Goal: Task Accomplishment & Management: Use online tool/utility

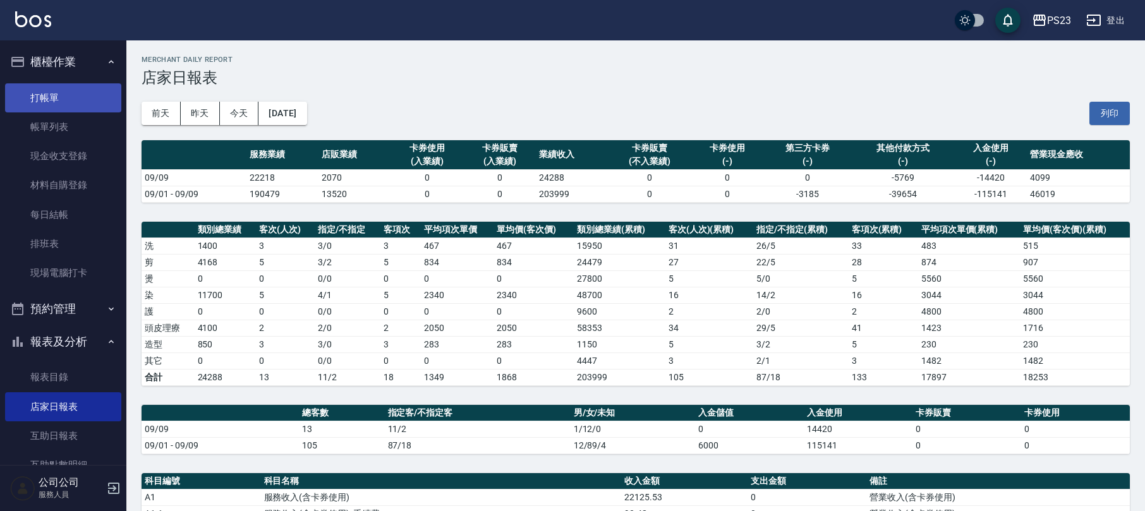
click at [70, 94] on link "打帳單" at bounding box center [63, 97] width 116 height 29
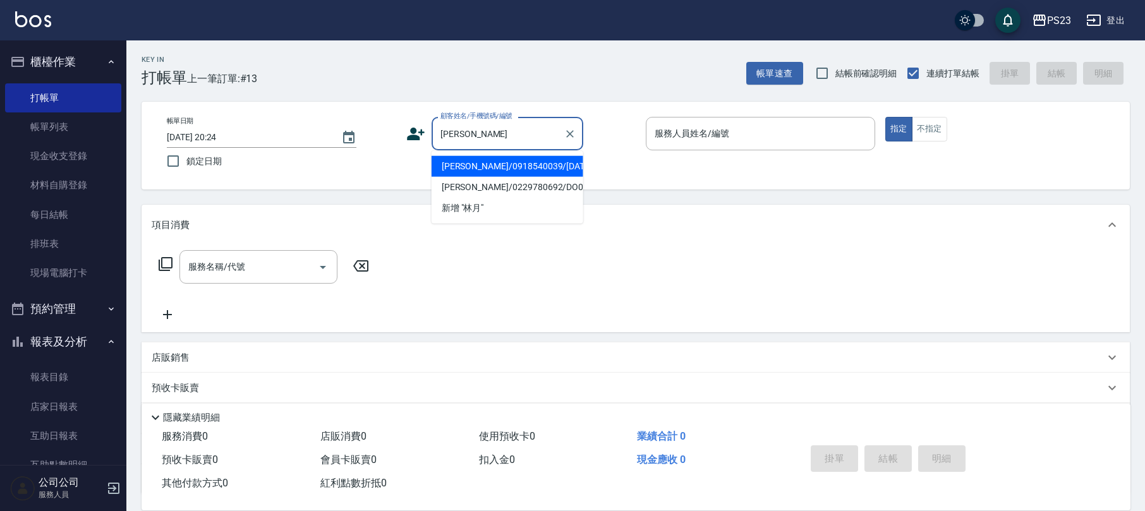
click at [559, 158] on li "[PERSON_NAME]/0918540039/[DATE]" at bounding box center [508, 166] width 152 height 21
type input "[PERSON_NAME]/0918540039/[DATE]"
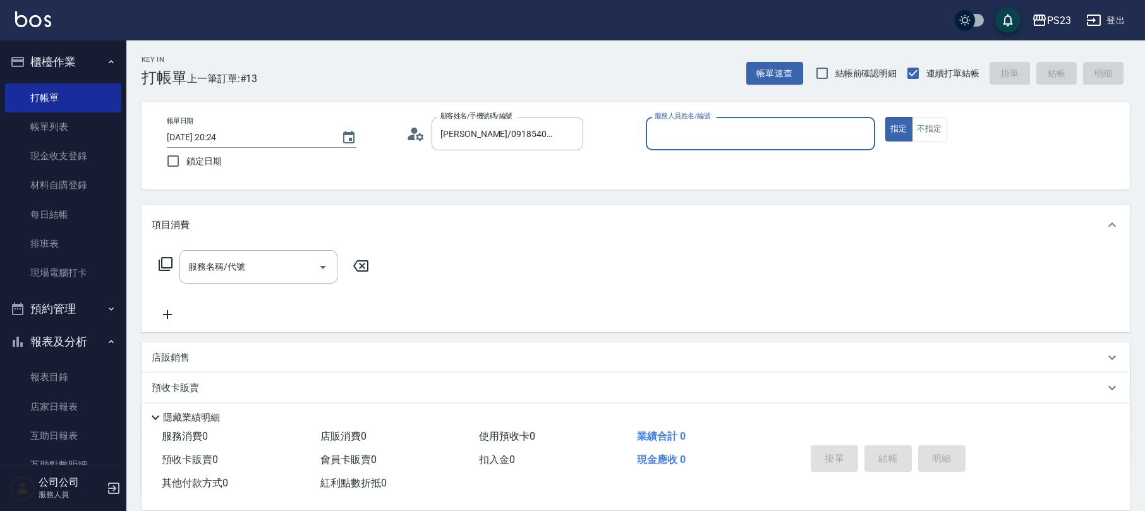
type input "[PERSON_NAME]-0"
click at [264, 270] on input "服務名稱/代號" at bounding box center [249, 267] width 128 height 22
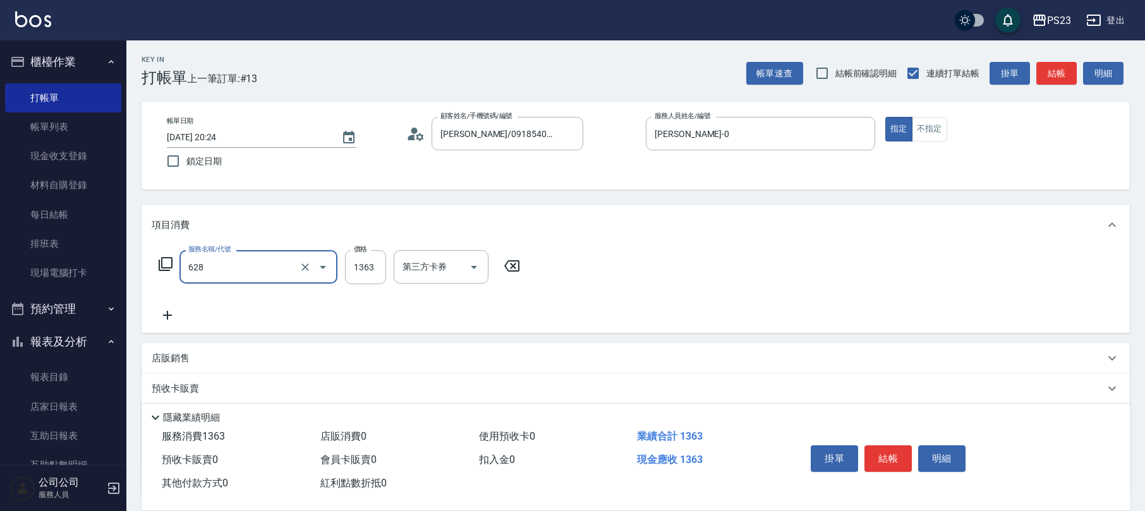
type input "中草藥2000(628)"
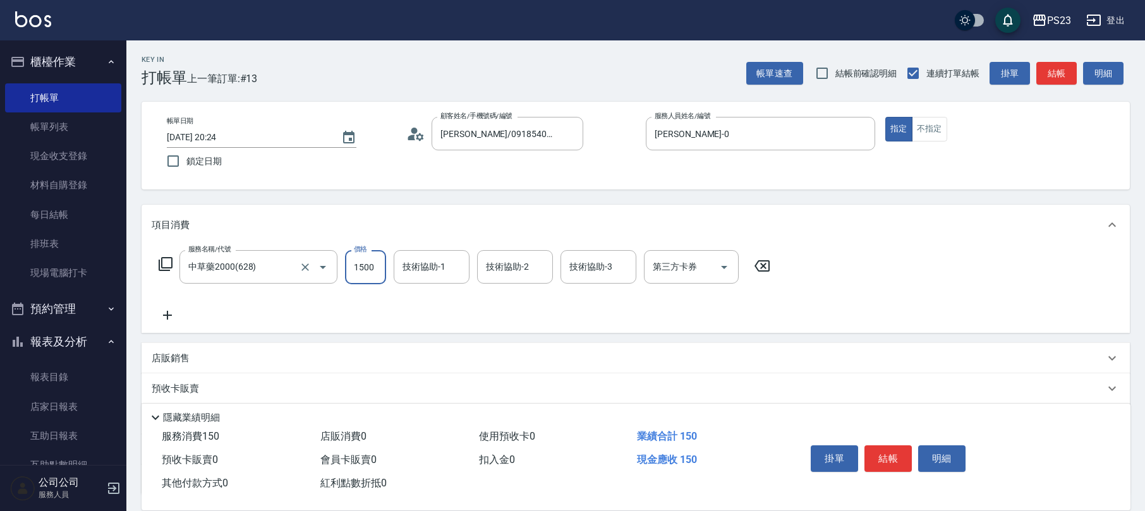
type input "1500"
type input "[PERSON_NAME]-0"
type input "青惠-26"
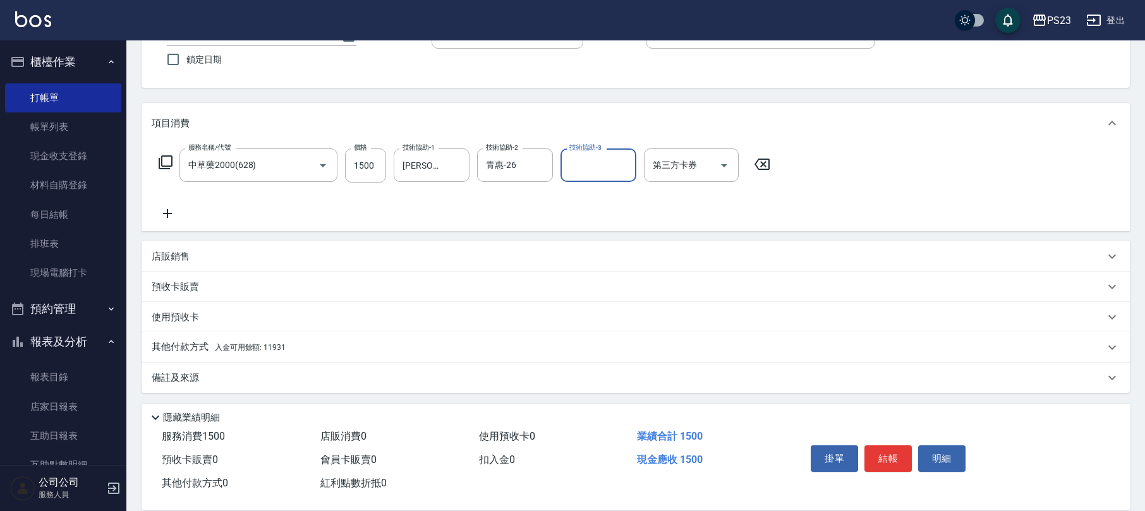
click at [215, 384] on div "備註及來源" at bounding box center [628, 378] width 953 height 13
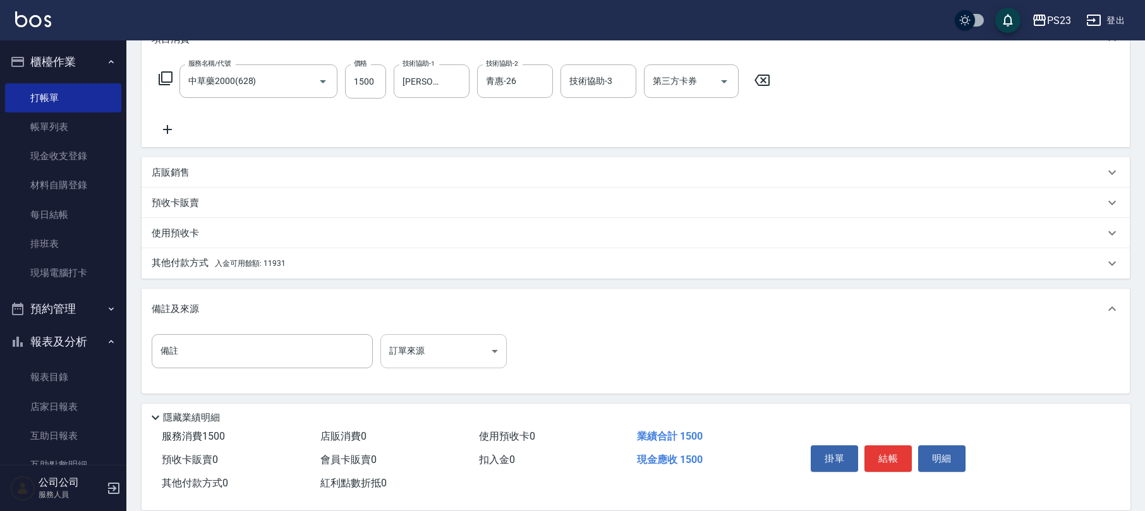
scroll to position [187, 0]
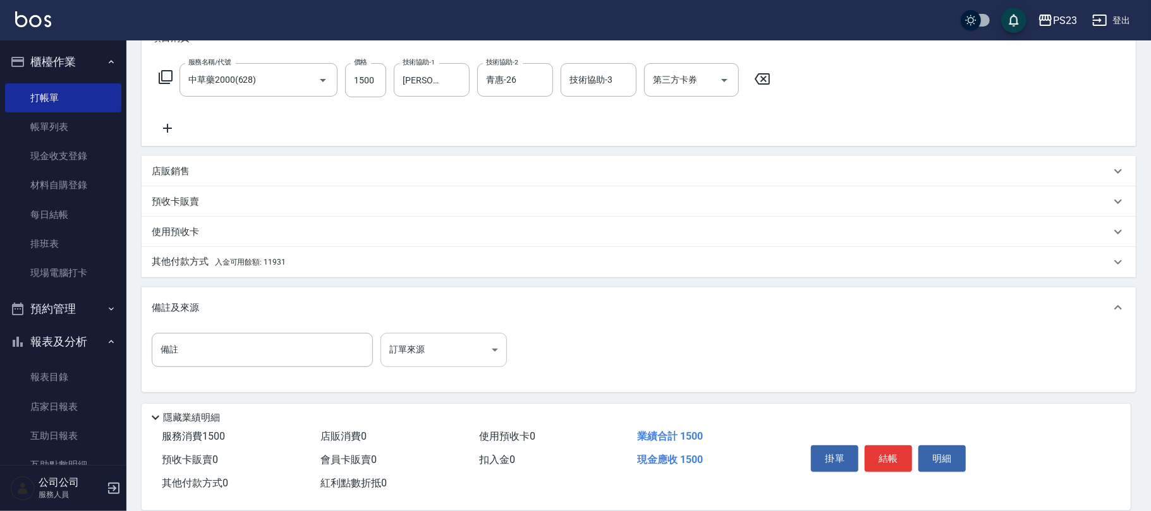
click at [473, 356] on body "PS23 登出 櫃檯作業 打帳單 帳單列表 現金收支登錄 材料自購登錄 每日結帳 排班表 現場電腦打卡 預約管理 預約管理 單日預約紀錄 單週預約紀錄 報表及…" at bounding box center [575, 162] width 1151 height 698
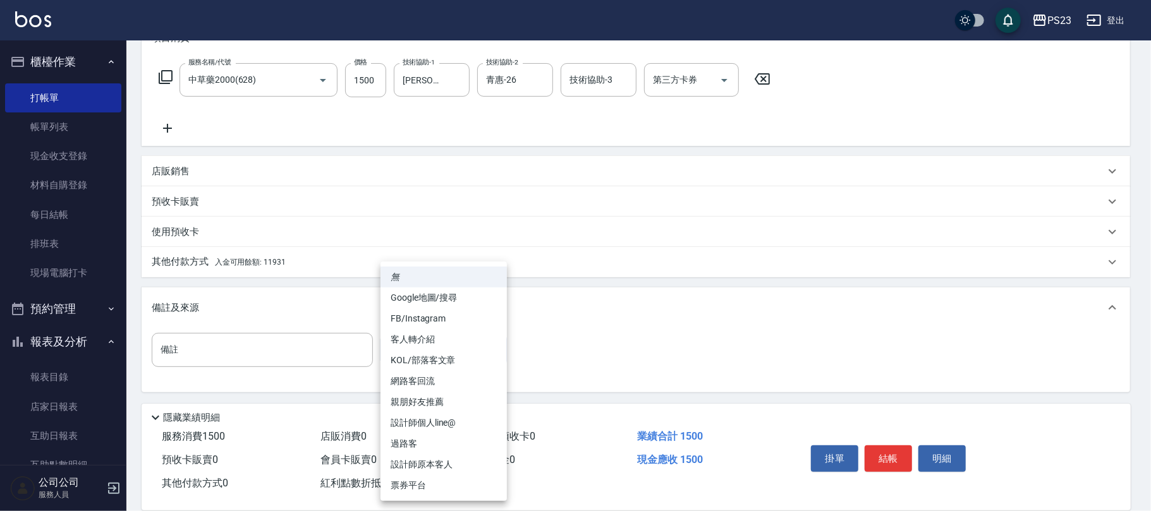
click at [445, 463] on li "設計師原本客人" at bounding box center [443, 464] width 126 height 21
type input "設計師原本客人"
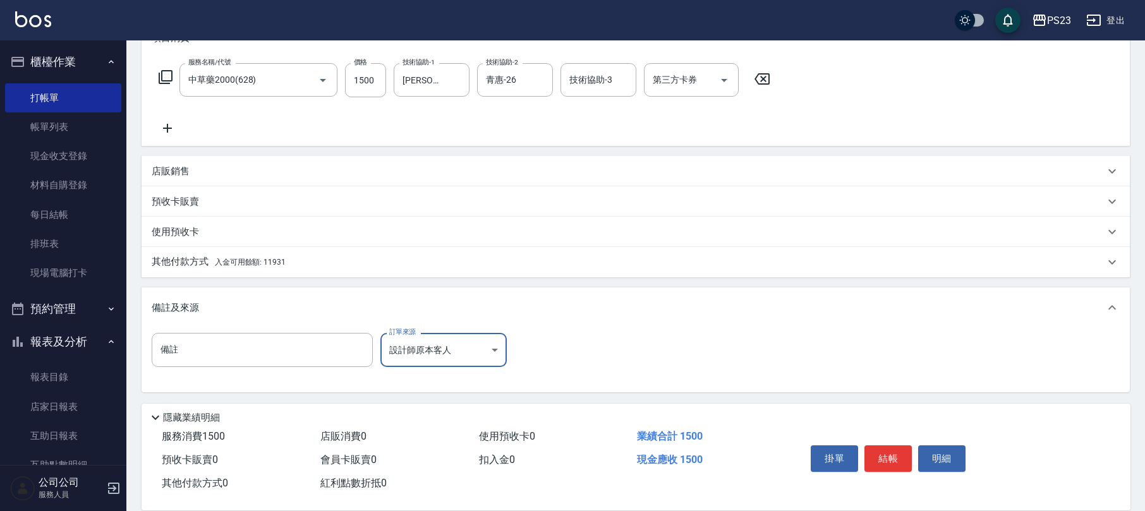
click at [284, 258] on div "其他付款方式 入金可用餘額: 11931" at bounding box center [628, 262] width 953 height 14
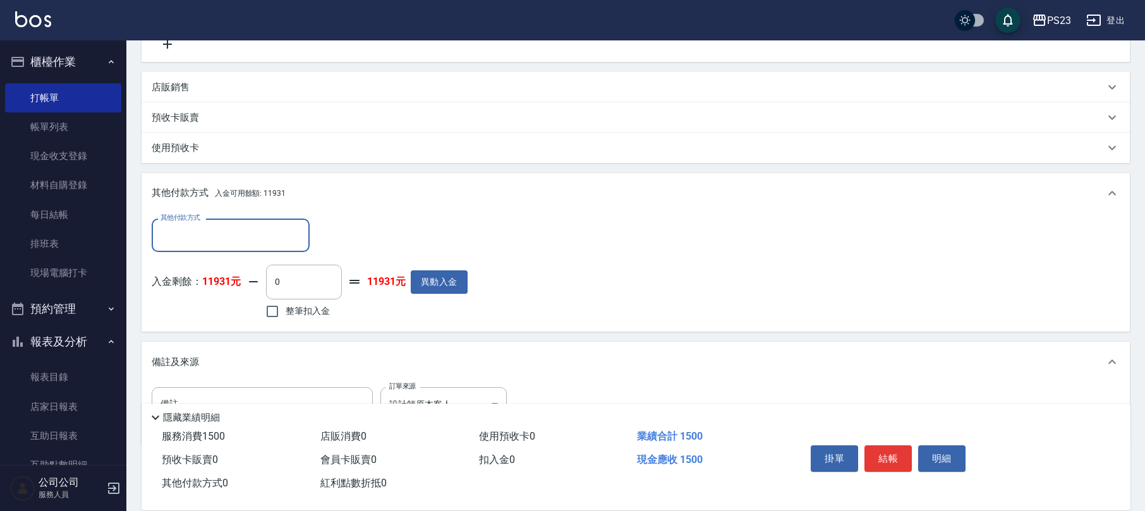
scroll to position [324, 0]
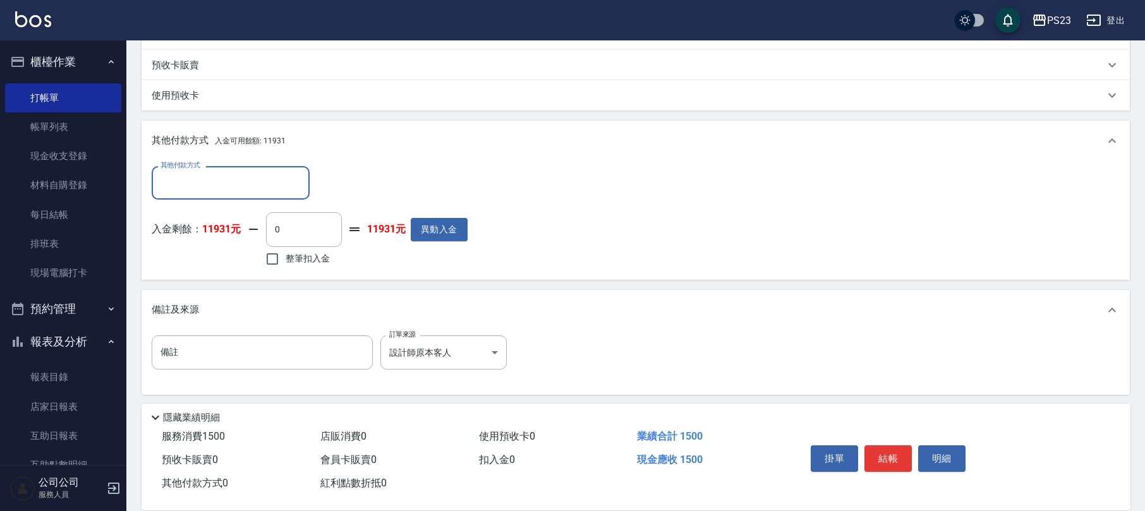
click at [312, 257] on span "整筆扣入金" at bounding box center [308, 258] width 44 height 13
click at [286, 257] on input "整筆扣入金" at bounding box center [272, 259] width 27 height 27
checkbox input "true"
type input "1500"
click at [881, 452] on button "結帳" at bounding box center [887, 458] width 47 height 27
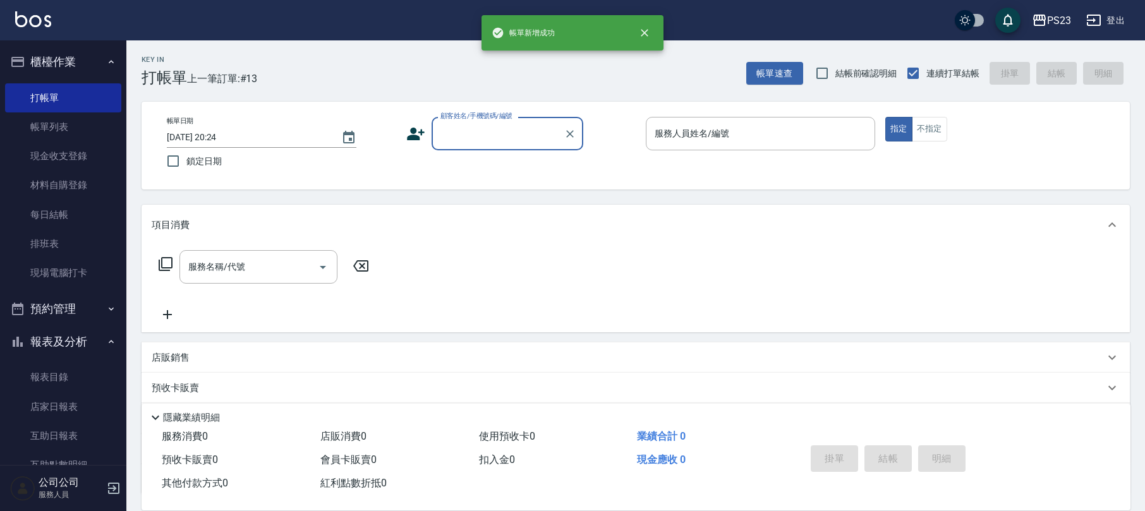
scroll to position [0, 0]
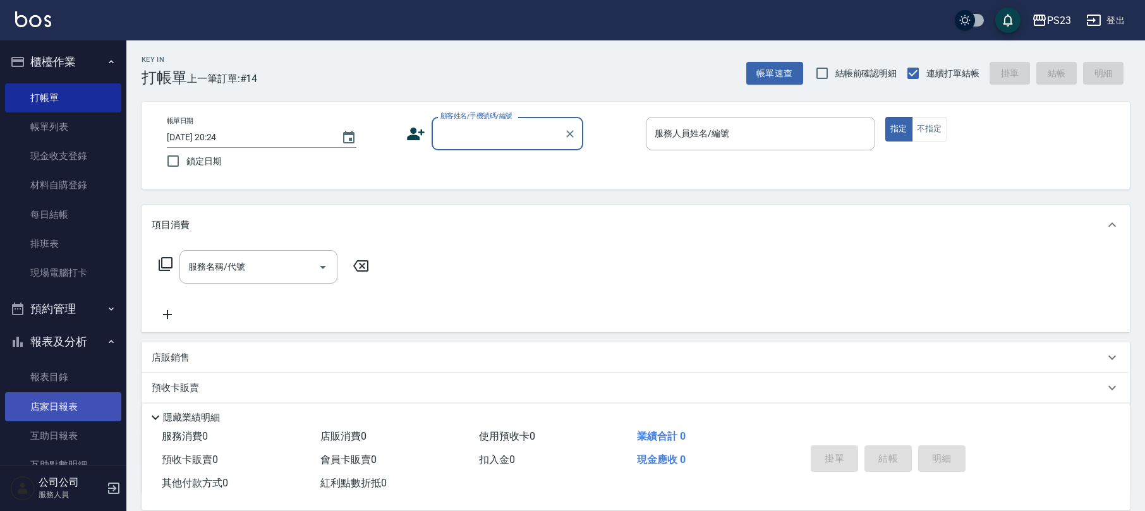
click at [56, 400] on link "店家日報表" at bounding box center [63, 406] width 116 height 29
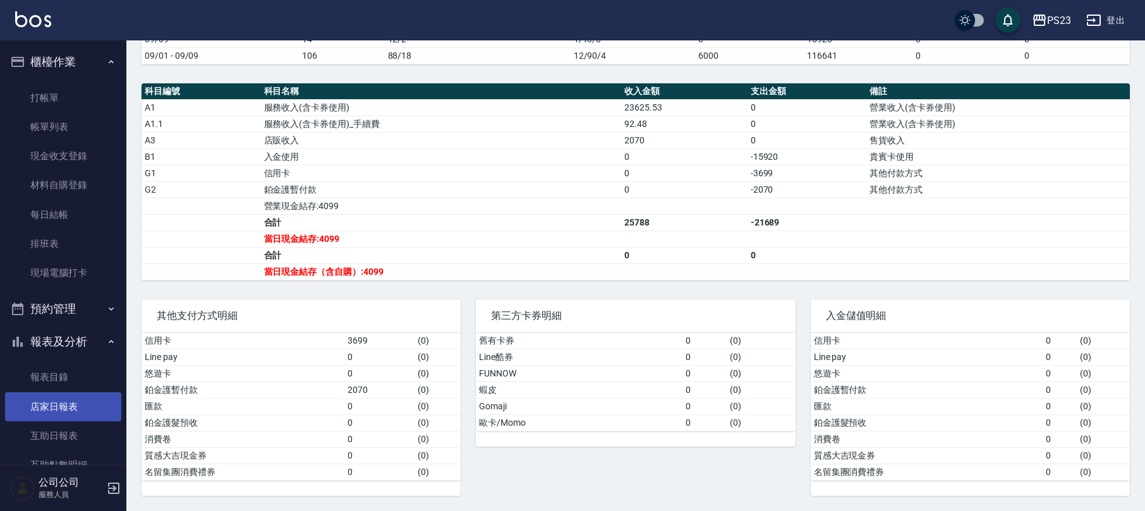
scroll to position [84, 0]
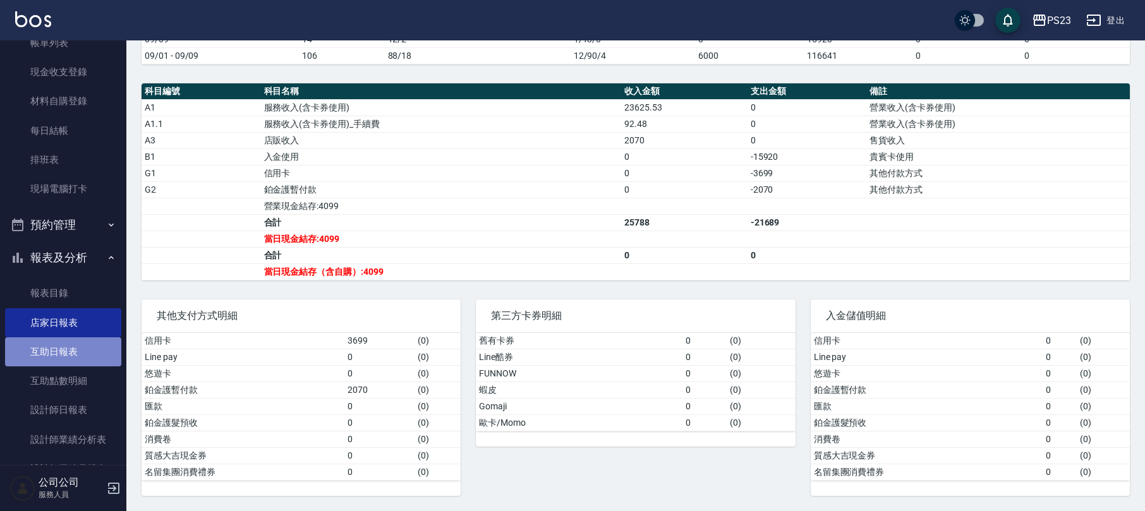
click at [72, 347] on link "互助日報表" at bounding box center [63, 351] width 116 height 29
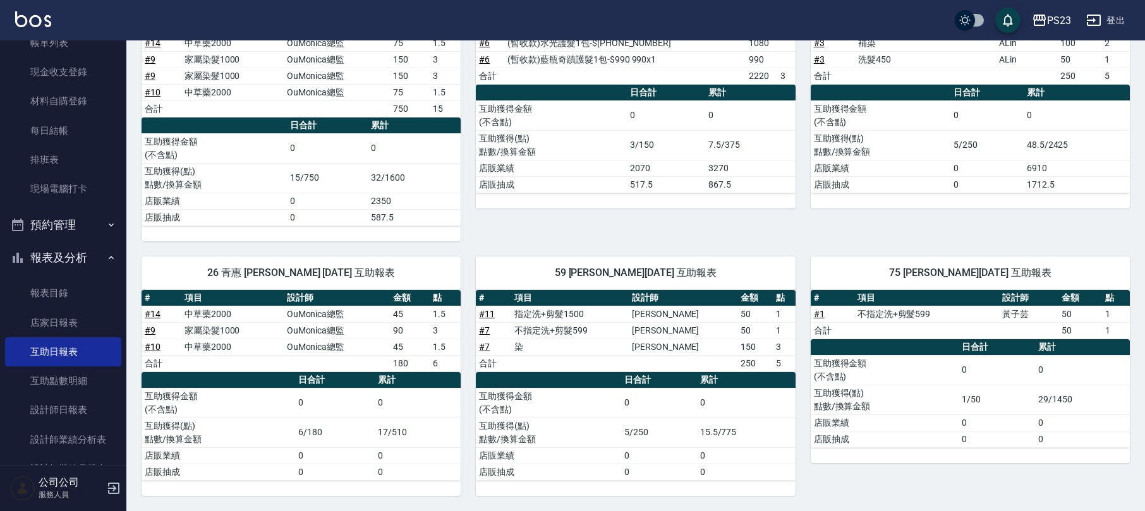
scroll to position [224, 0]
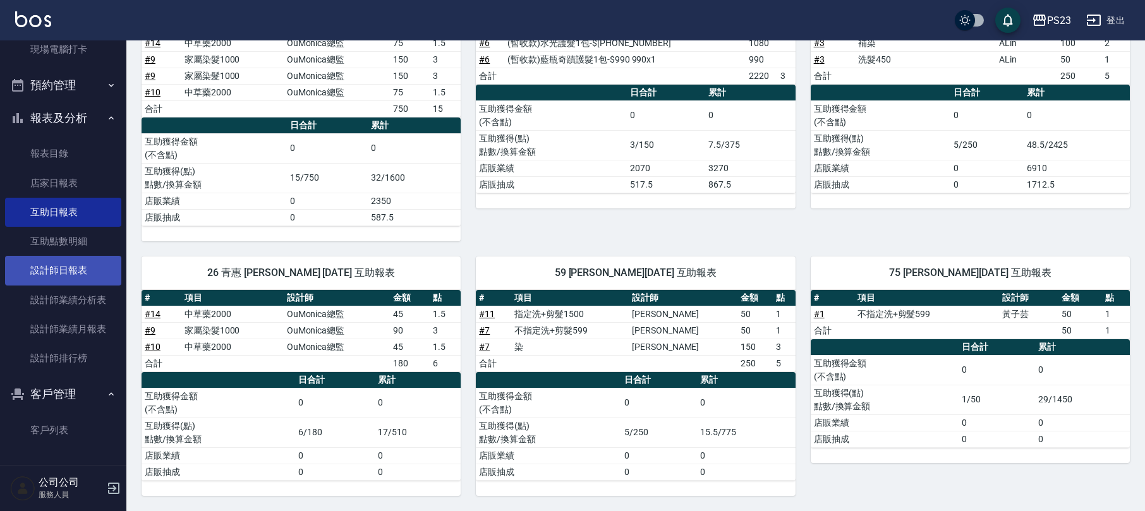
click at [64, 267] on link "設計師日報表" at bounding box center [63, 270] width 116 height 29
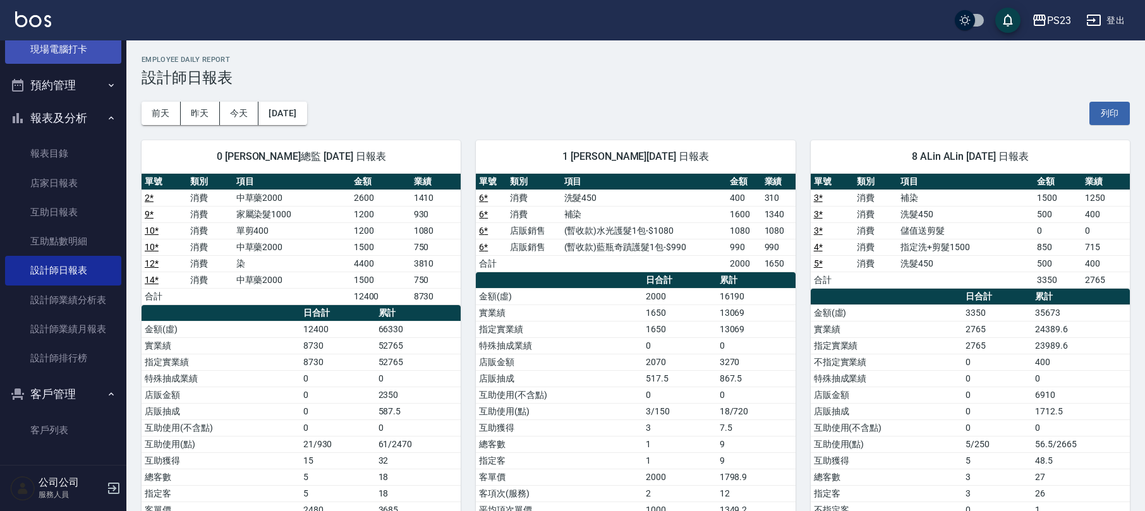
click at [71, 53] on link "現場電腦打卡" at bounding box center [63, 49] width 116 height 29
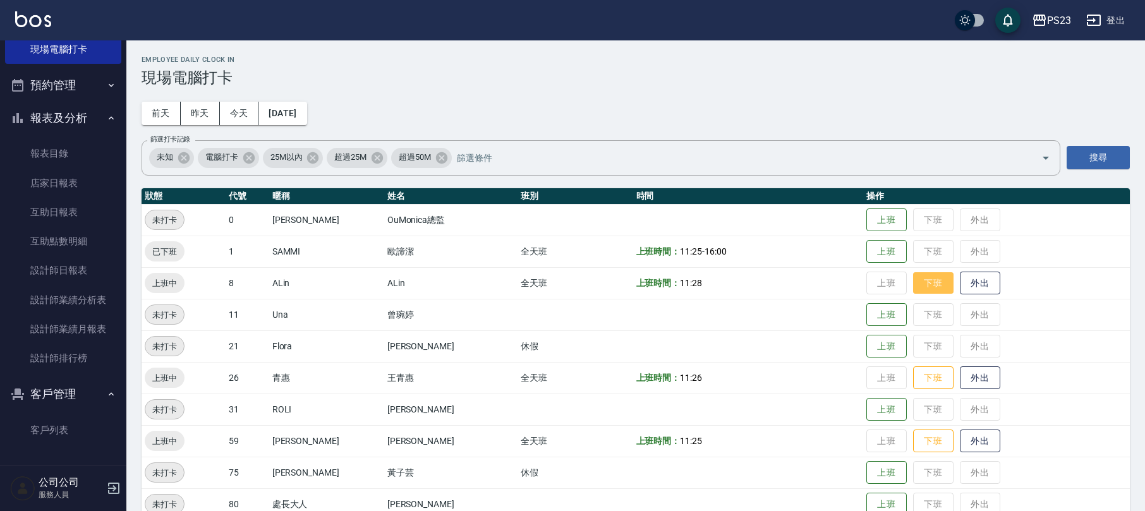
click at [926, 286] on button "下班" at bounding box center [933, 283] width 40 height 22
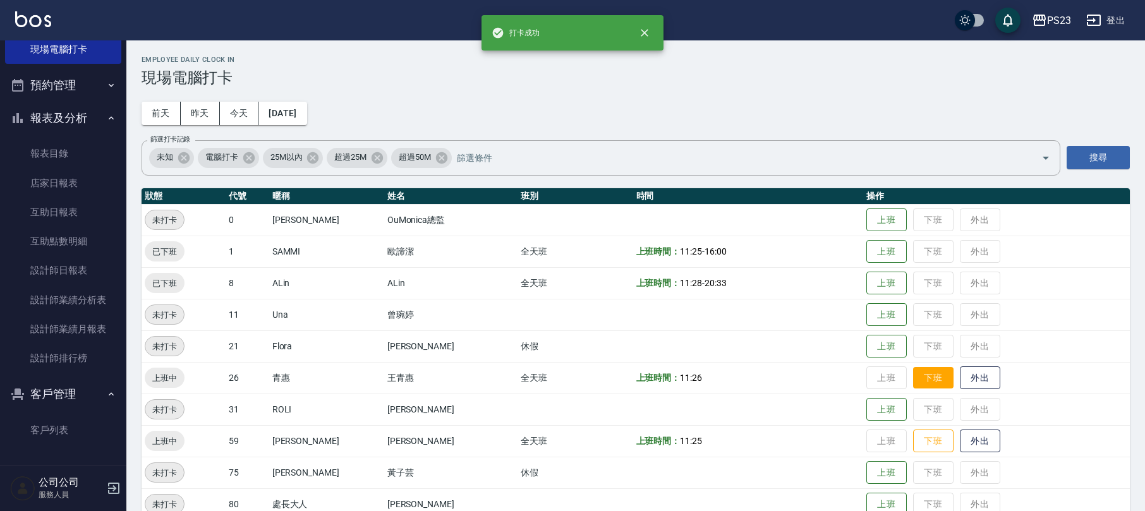
click at [913, 370] on button "下班" at bounding box center [933, 378] width 40 height 22
click at [917, 435] on button "下班" at bounding box center [933, 441] width 40 height 22
